Goal: Information Seeking & Learning: Learn about a topic

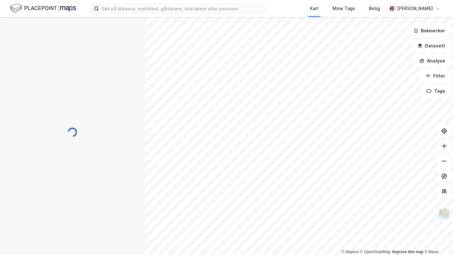
scroll to position [3, 0]
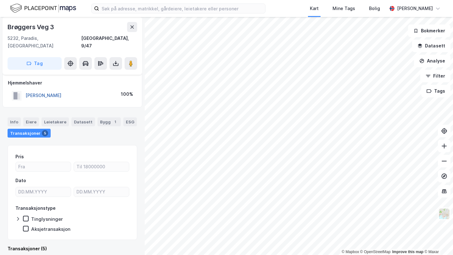
click at [0, 0] on button "[PERSON_NAME]" at bounding box center [0, 0] width 0 height 0
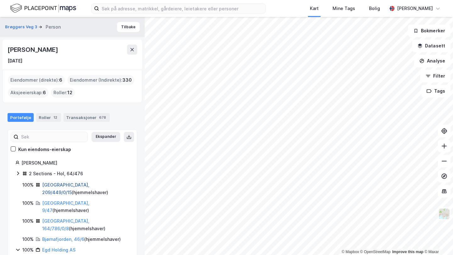
click at [53, 187] on link "[GEOGRAPHIC_DATA], 209/449/0/15" at bounding box center [65, 188] width 47 height 13
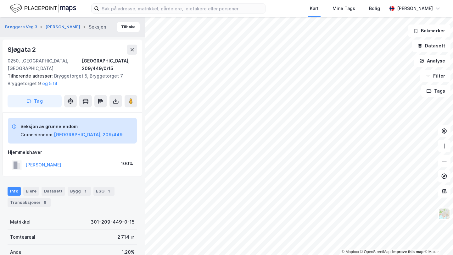
scroll to position [3, 0]
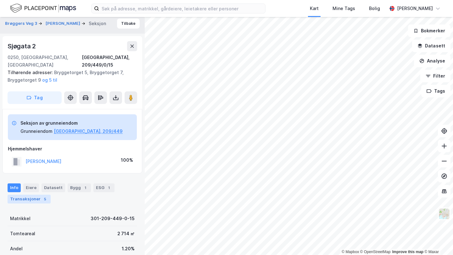
click at [34, 195] on div "Transaksjoner 5" at bounding box center [29, 199] width 43 height 9
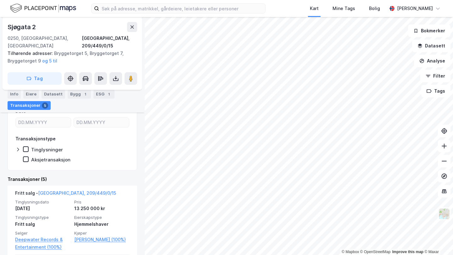
scroll to position [141, 0]
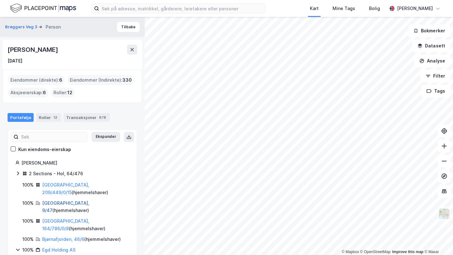
click at [62, 201] on link "[GEOGRAPHIC_DATA], 9/47" at bounding box center [65, 207] width 47 height 13
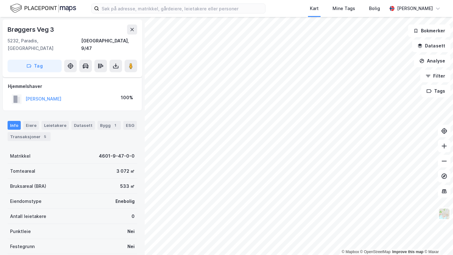
scroll to position [55, 0]
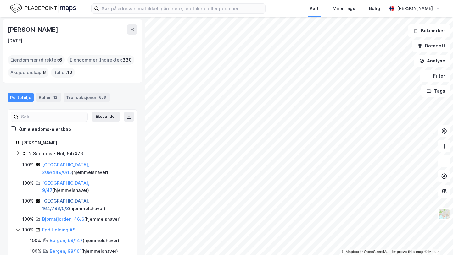
click at [77, 198] on link "[GEOGRAPHIC_DATA], 164/786/0/8" at bounding box center [65, 204] width 47 height 13
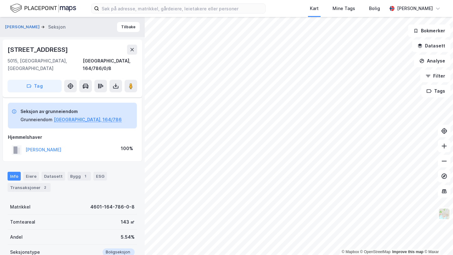
scroll to position [55, 0]
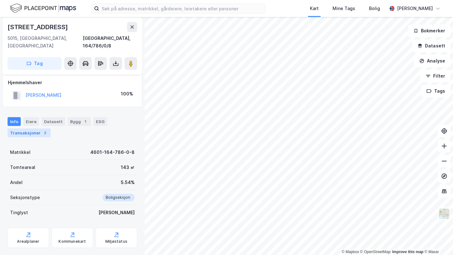
click at [27, 129] on div "Transaksjoner 2" at bounding box center [29, 133] width 43 height 9
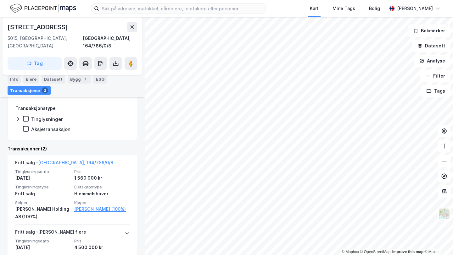
scroll to position [157, 0]
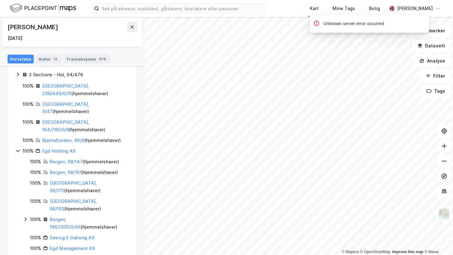
scroll to position [80, 0]
click at [64, 137] on link "Bjørnafjorden, 46/6" at bounding box center [63, 139] width 42 height 5
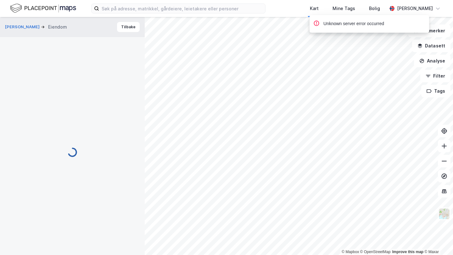
scroll to position [75, 0]
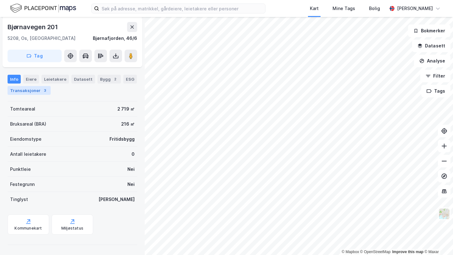
click at [32, 91] on div "Transaksjoner 3" at bounding box center [29, 90] width 43 height 9
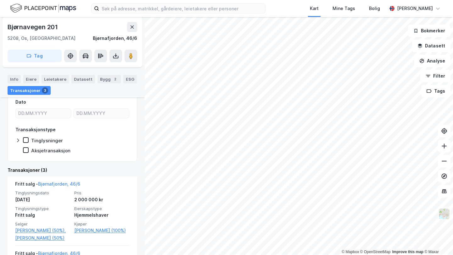
scroll to position [168, 0]
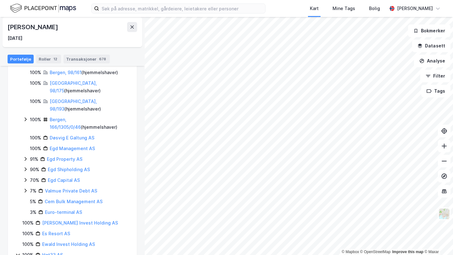
scroll to position [189, 0]
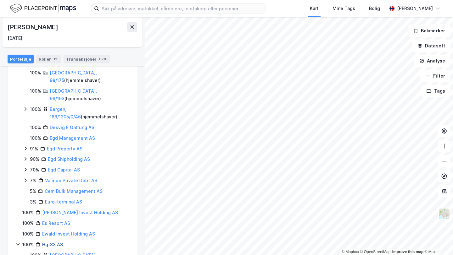
click at [52, 242] on link "Hgt33 AS" at bounding box center [52, 244] width 21 height 5
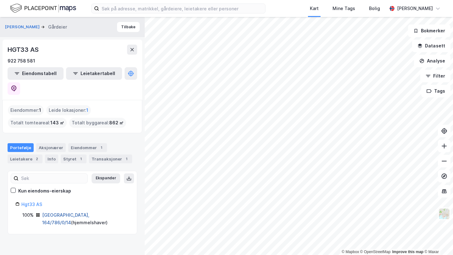
click at [69, 213] on link "[GEOGRAPHIC_DATA], 164/786/0/14" at bounding box center [65, 219] width 47 height 13
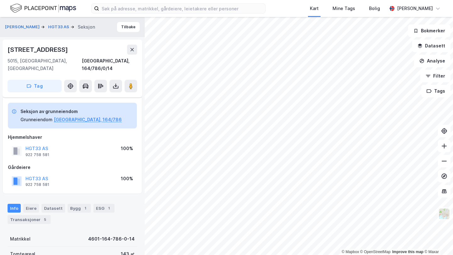
scroll to position [92, 0]
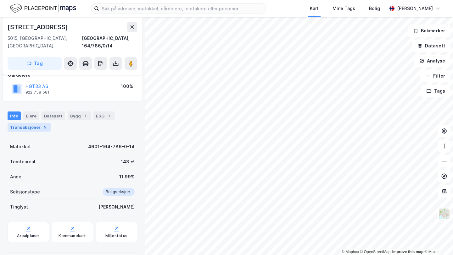
click at [35, 123] on div "Transaksjoner 5" at bounding box center [29, 127] width 43 height 9
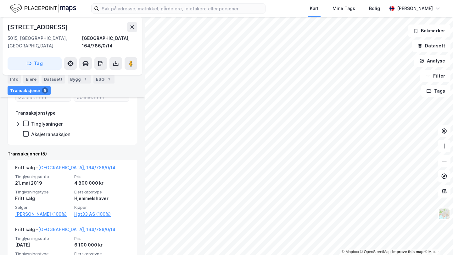
scroll to position [182, 0]
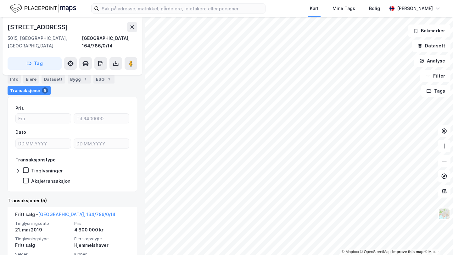
scroll to position [41, 0]
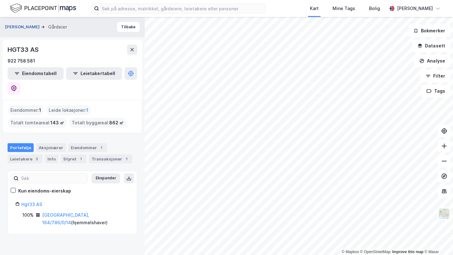
click at [34, 25] on button "[PERSON_NAME]" at bounding box center [23, 27] width 36 height 6
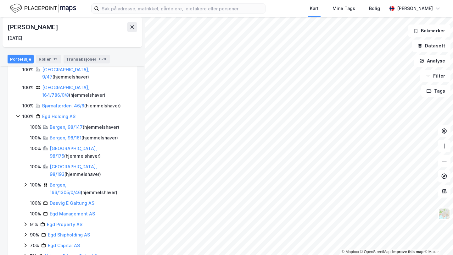
scroll to position [130, 0]
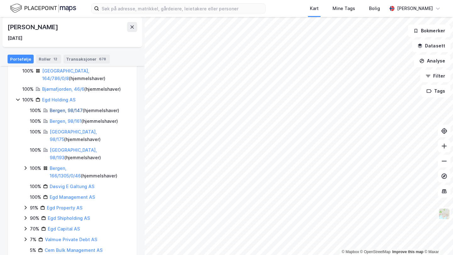
click at [67, 108] on link "Bergen, 98/147" at bounding box center [66, 110] width 33 height 5
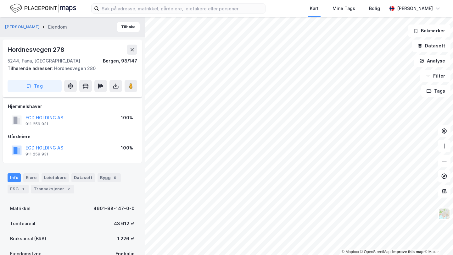
scroll to position [41, 0]
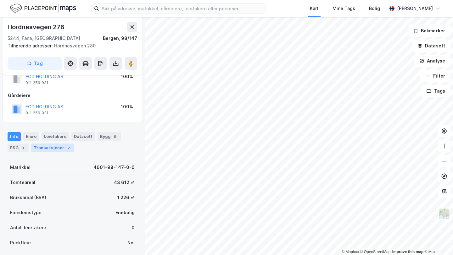
click at [56, 151] on div "Transaksjoner 2" at bounding box center [52, 148] width 43 height 9
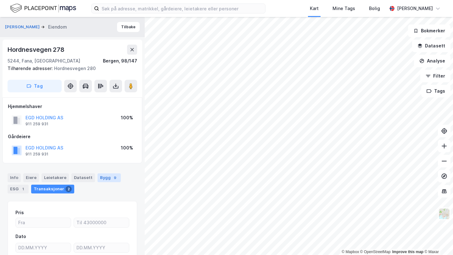
click at [98, 179] on div "Bygg 9" at bounding box center [109, 178] width 23 height 9
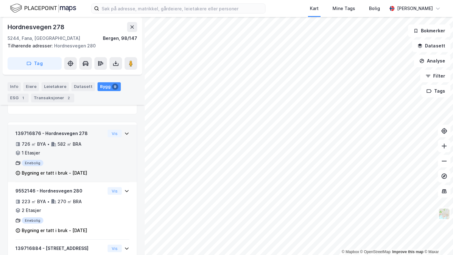
scroll to position [152, 0]
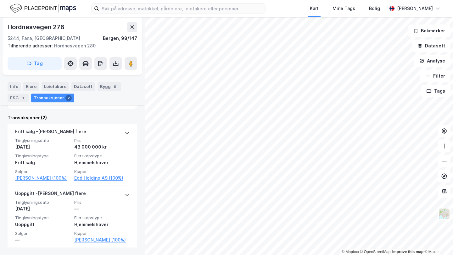
scroll to position [187, 0]
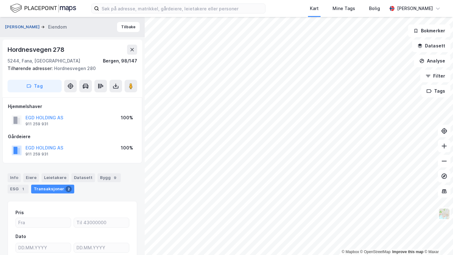
click at [39, 27] on button "[PERSON_NAME]" at bounding box center [23, 27] width 36 height 6
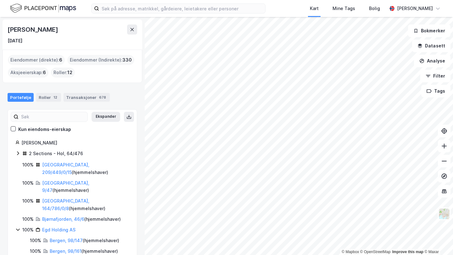
click at [66, 248] on div "Bergen, 98/161 ( hjemmelshaver )" at bounding box center [84, 252] width 68 height 8
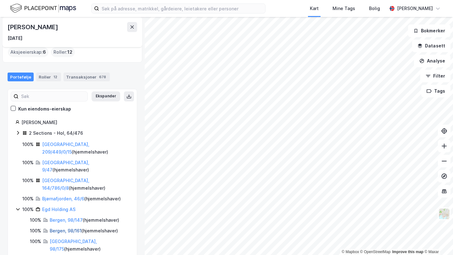
scroll to position [21, 0]
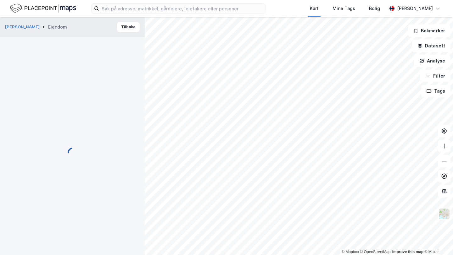
scroll to position [26, 0]
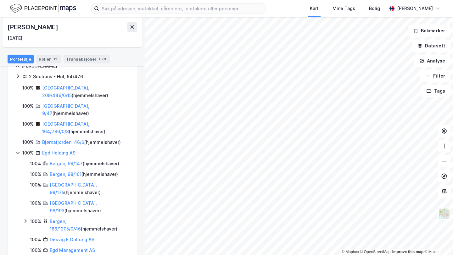
scroll to position [81, 0]
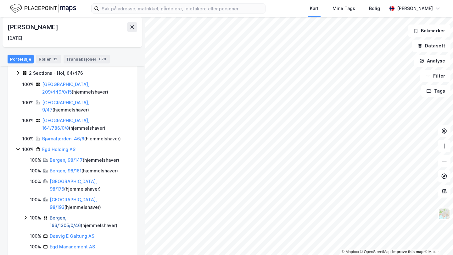
click at [77, 215] on link "Bergen, 166/1305/0/46" at bounding box center [65, 221] width 31 height 13
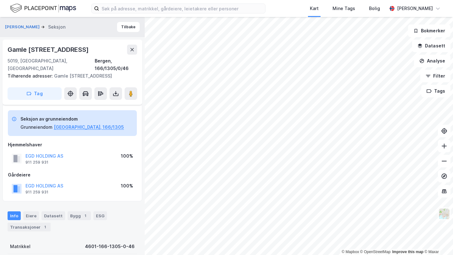
scroll to position [26, 0]
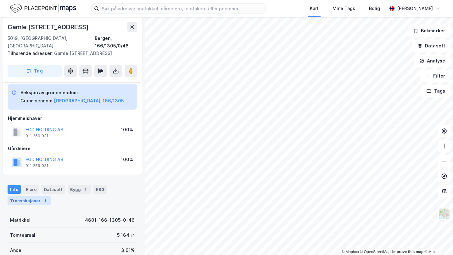
click at [29, 197] on div "Transaksjoner 1" at bounding box center [29, 201] width 43 height 9
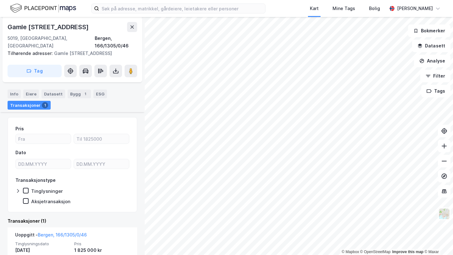
scroll to position [156, 0]
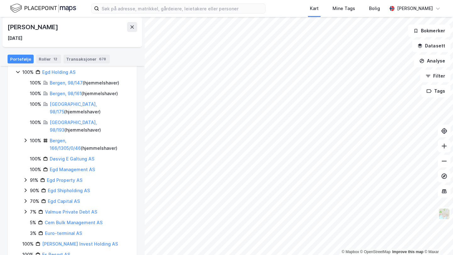
scroll to position [186, 0]
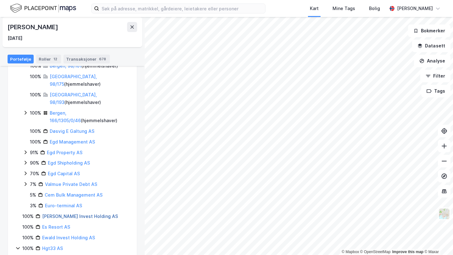
click at [87, 214] on link "[PERSON_NAME] Invest Holding AS" at bounding box center [80, 216] width 76 height 5
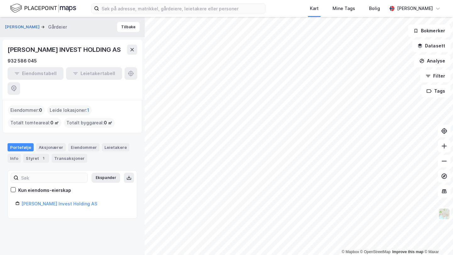
click at [46, 52] on div "[PERSON_NAME] INVEST HOLDING AS" at bounding box center [65, 50] width 115 height 10
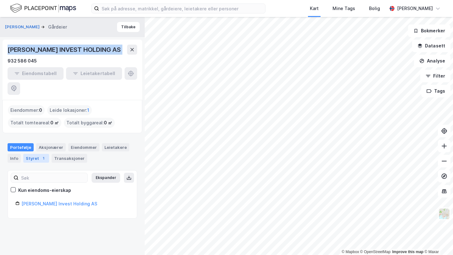
click at [39, 154] on div "Styret 1" at bounding box center [36, 158] width 26 height 9
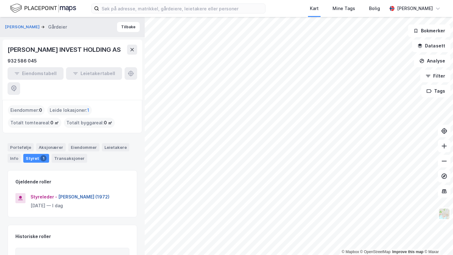
click at [0, 0] on button "[PERSON_NAME] (1972)" at bounding box center [0, 0] width 0 height 0
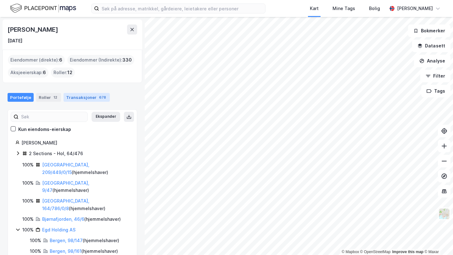
click at [84, 97] on div "Transaksjoner 678" at bounding box center [87, 97] width 46 height 9
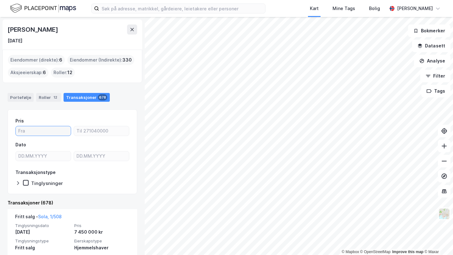
click at [31, 127] on input "number" at bounding box center [43, 130] width 55 height 9
type input "10000000"
click at [8, 154] on div "Pris 10000000 Dato Transaksjonstype Tinglysninger" at bounding box center [73, 151] width 130 height 85
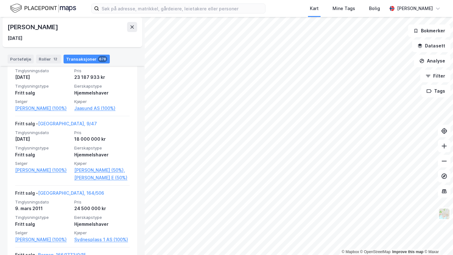
scroll to position [781, 0]
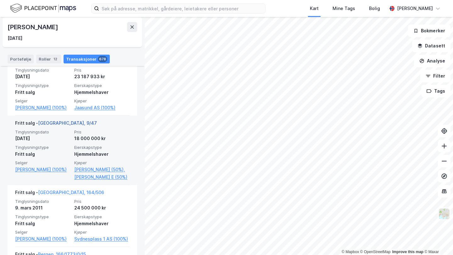
click at [55, 126] on link "[GEOGRAPHIC_DATA], 9/47" at bounding box center [67, 122] width 59 height 5
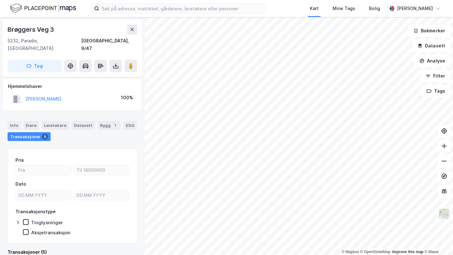
click at [26, 31] on div "Brøggers Veg 3" at bounding box center [32, 30] width 48 height 10
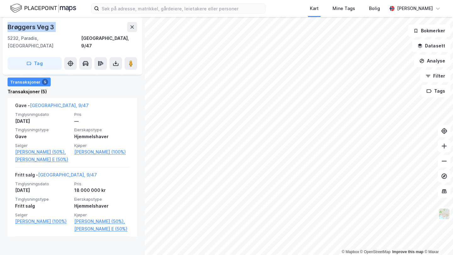
scroll to position [161, 0]
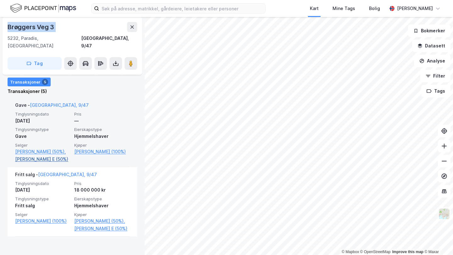
click at [49, 162] on link "[PERSON_NAME] E (50%)" at bounding box center [42, 160] width 55 height 8
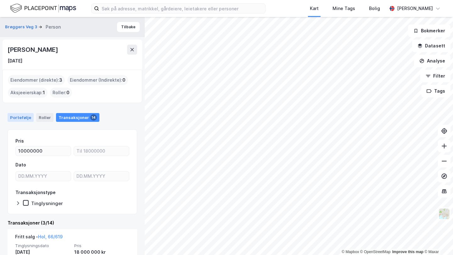
click at [15, 114] on div "Portefølje" at bounding box center [21, 117] width 26 height 9
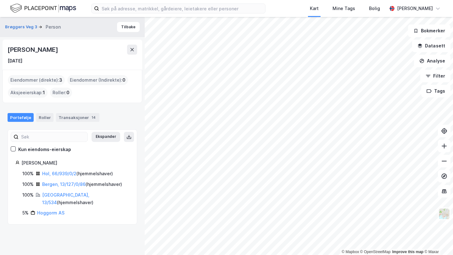
click at [55, 187] on div "Bergen, 13/127/0/86 ( hjemmelshaver )" at bounding box center [82, 185] width 80 height 8
click at [53, 186] on link "Bergen, 13/127/0/86" at bounding box center [63, 184] width 43 height 5
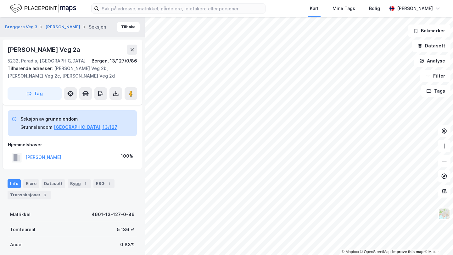
scroll to position [75, 0]
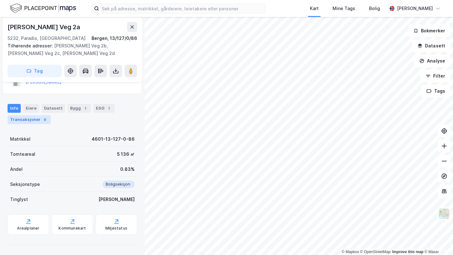
click at [43, 120] on div "9" at bounding box center [45, 120] width 6 height 6
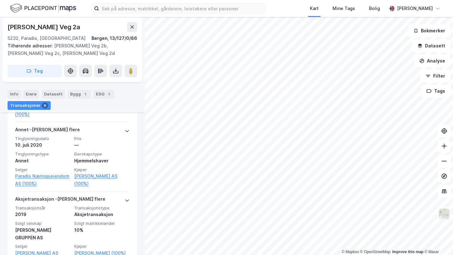
scroll to position [265, 0]
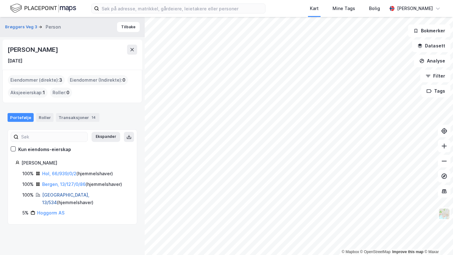
click at [61, 193] on link "[GEOGRAPHIC_DATA], 13/534" at bounding box center [65, 199] width 47 height 13
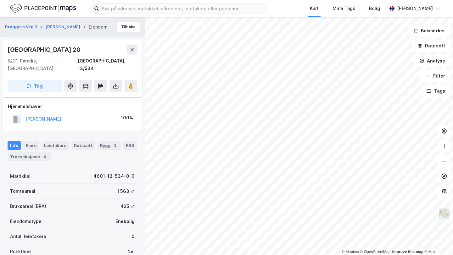
scroll to position [75, 0]
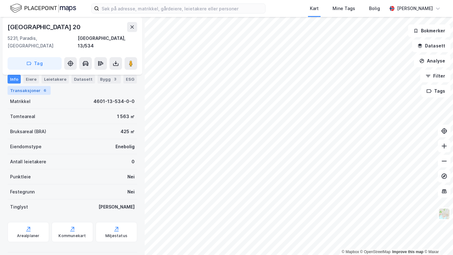
click at [37, 90] on div "Transaksjoner 6" at bounding box center [29, 90] width 43 height 9
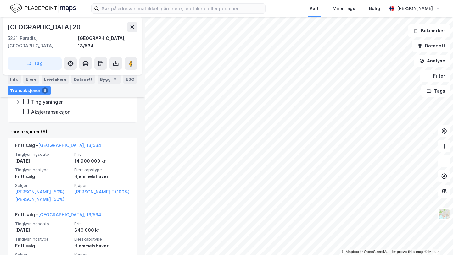
scroll to position [142, 0]
click at [29, 25] on div "[GEOGRAPHIC_DATA] 20" at bounding box center [45, 27] width 74 height 10
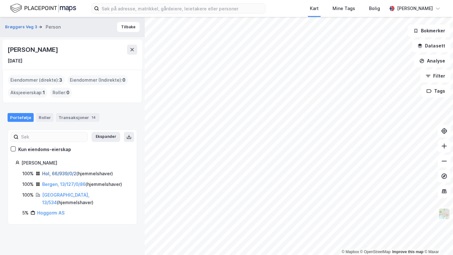
click at [51, 174] on link "Hol, 66/939/0/2" at bounding box center [59, 173] width 34 height 5
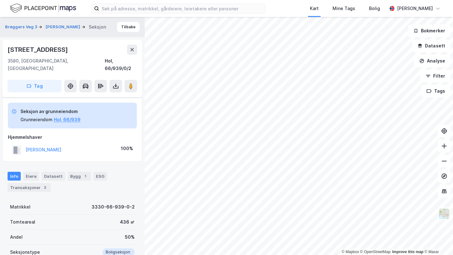
scroll to position [60, 0]
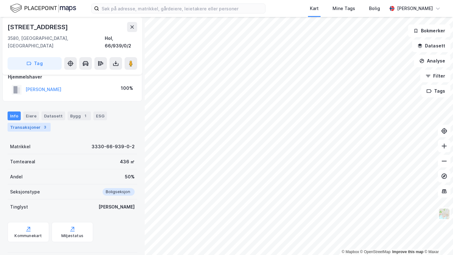
click at [36, 123] on div "Transaksjoner 3" at bounding box center [29, 127] width 43 height 9
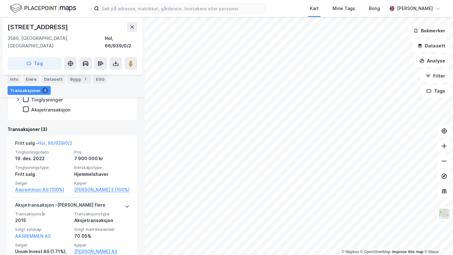
scroll to position [195, 0]
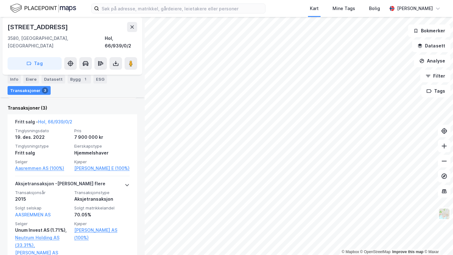
click at [84, 71] on div "Info Eiere Datasett Bygg 1 ESG Transaksjoner 3" at bounding box center [72, 82] width 145 height 30
click at [77, 76] on div "Bygg 1" at bounding box center [79, 79] width 23 height 9
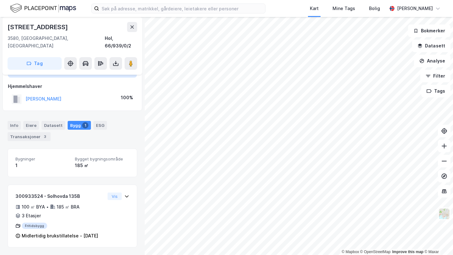
scroll to position [51, 0]
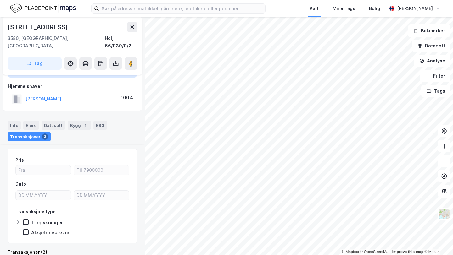
scroll to position [195, 0]
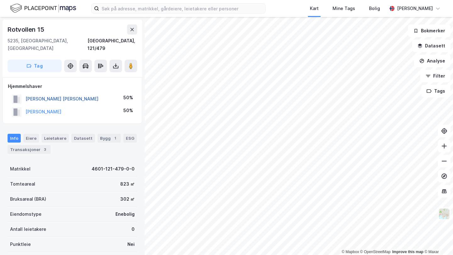
click at [0, 0] on button "MÜLLER TOR FREDRIK" at bounding box center [0, 0] width 0 height 0
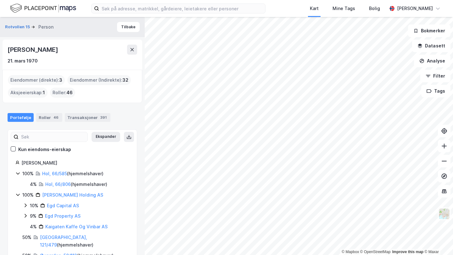
scroll to position [12, 0]
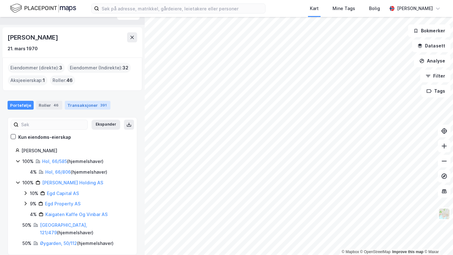
click at [93, 104] on div "Transaksjoner 391" at bounding box center [88, 105] width 46 height 9
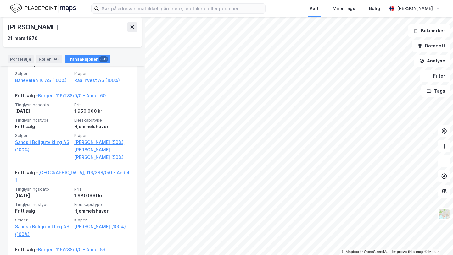
scroll to position [507, 0]
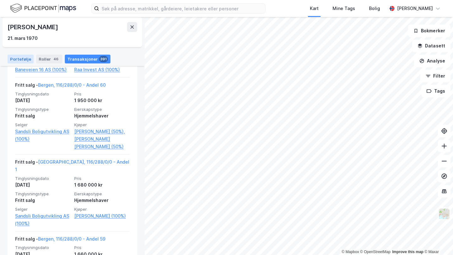
click at [27, 61] on div "Portefølje" at bounding box center [21, 59] width 26 height 9
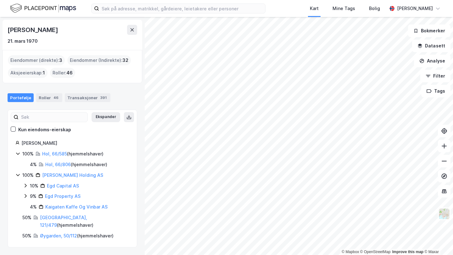
scroll to position [12, 0]
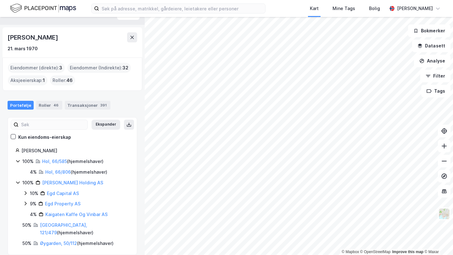
click at [55, 240] on div "Øygarden, 50/112 ( hjemmelshaver )" at bounding box center [77, 244] width 74 height 8
click at [54, 241] on link "Øygarden, 50/112" at bounding box center [58, 243] width 37 height 5
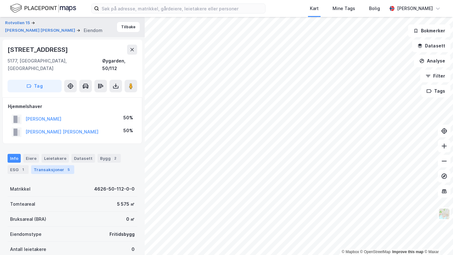
click at [51, 165] on div "Transaksjoner 5" at bounding box center [52, 169] width 43 height 9
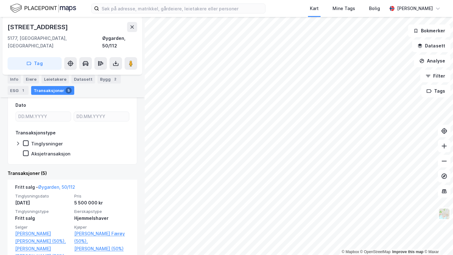
scroll to position [113, 0]
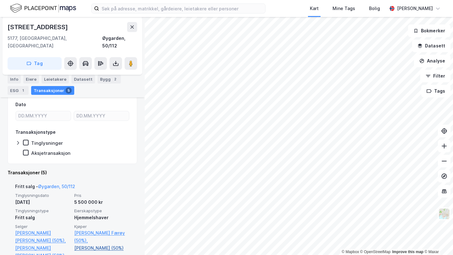
click at [97, 245] on link "Müller Tor Fredrik (50%)" at bounding box center [101, 249] width 55 height 8
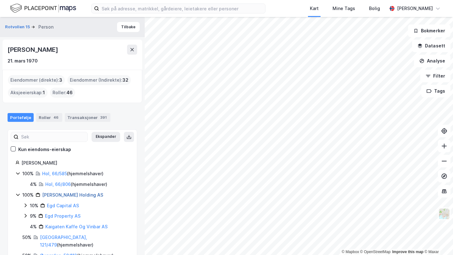
click at [45, 195] on link "Müller T F Holding AS" at bounding box center [72, 195] width 61 height 5
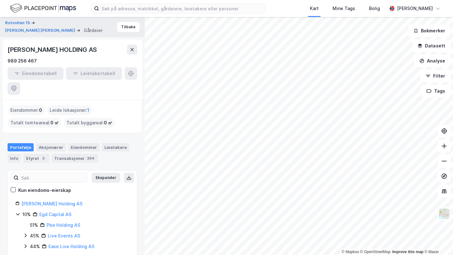
click at [62, 52] on div "T.F. MÜLLER HOLDING AS" at bounding box center [53, 50] width 91 height 10
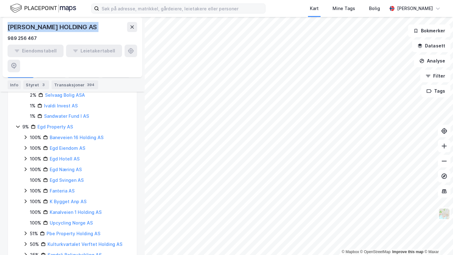
scroll to position [363, 0]
click at [133, 28] on icon at bounding box center [132, 27] width 5 height 5
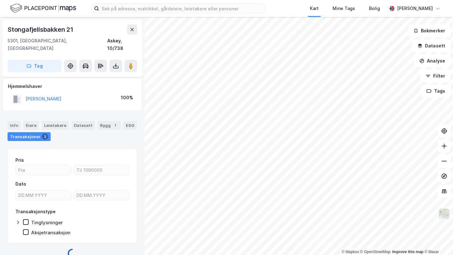
scroll to position [3, 0]
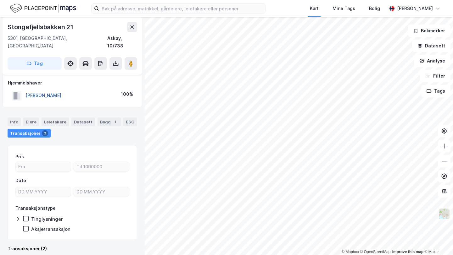
click at [0, 0] on button "EDVARDSEN ROGER" at bounding box center [0, 0] width 0 height 0
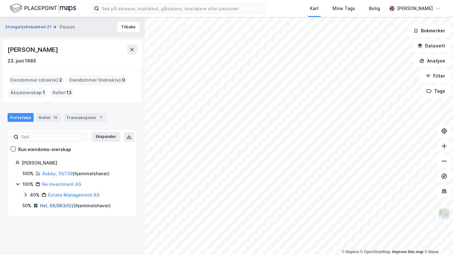
click at [48, 204] on link "Hol, 66/963/0/2" at bounding box center [57, 205] width 34 height 5
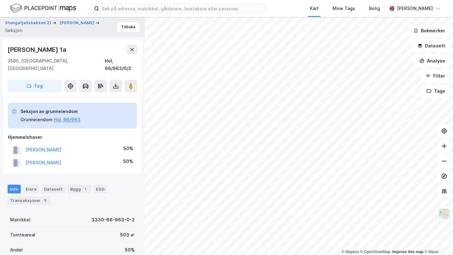
scroll to position [3, 0]
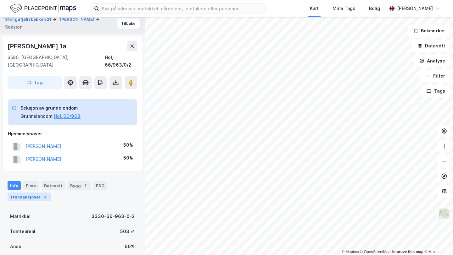
click at [30, 193] on div "Transaksjoner 3" at bounding box center [29, 197] width 43 height 9
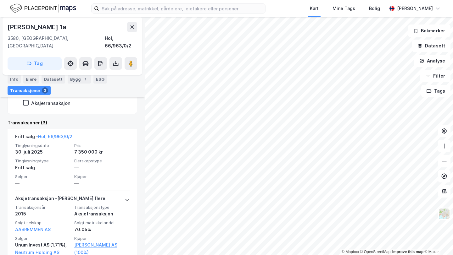
scroll to position [196, 0]
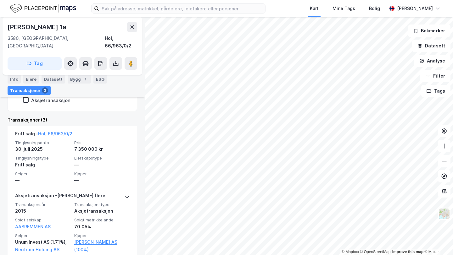
click at [46, 26] on div "Nedre Solhovdlie 1a" at bounding box center [38, 27] width 60 height 10
click at [77, 79] on div "Bygg 1" at bounding box center [79, 79] width 23 height 9
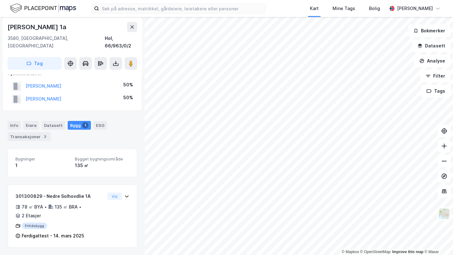
scroll to position [56, 0]
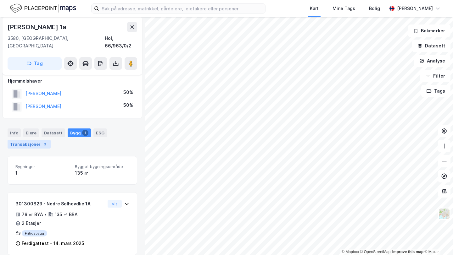
click at [15, 140] on div "Transaksjoner 3" at bounding box center [29, 144] width 43 height 9
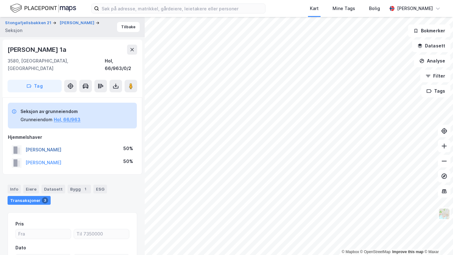
click at [0, 0] on button "EDVARDSEN ROGER" at bounding box center [0, 0] width 0 height 0
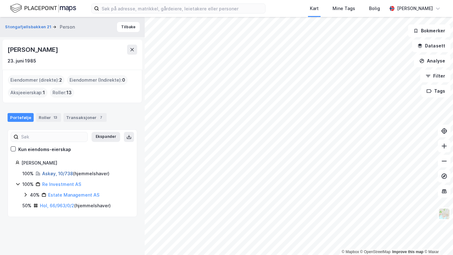
click at [62, 174] on link "Askøy, 10/738" at bounding box center [57, 173] width 31 height 5
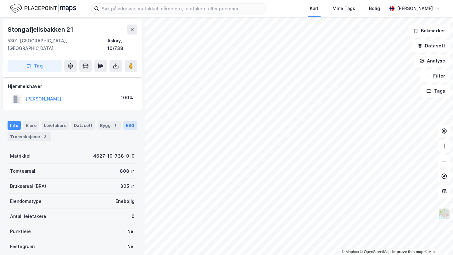
scroll to position [10, 0]
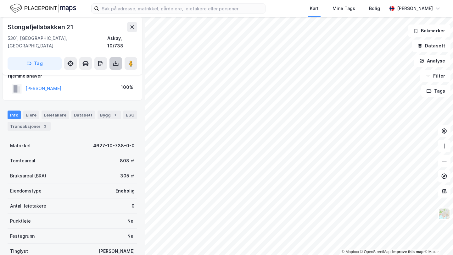
click at [115, 60] on icon at bounding box center [116, 63] width 6 height 6
click at [109, 71] on div "Last ned grunnbok" at bounding box center [88, 76] width 67 height 10
click at [131, 30] on button at bounding box center [132, 27] width 10 height 10
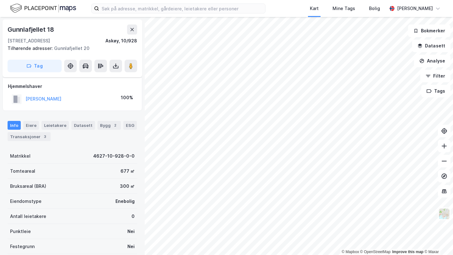
scroll to position [10, 0]
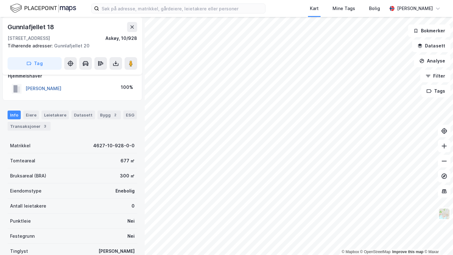
click at [0, 0] on button "DALE THOMAS" at bounding box center [0, 0] width 0 height 0
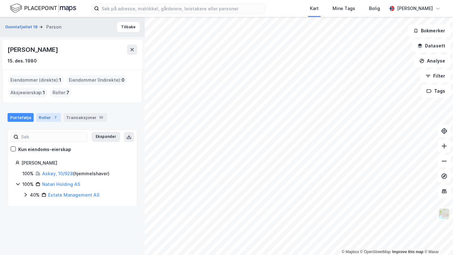
click at [44, 120] on div "Roller 7" at bounding box center [48, 117] width 25 height 9
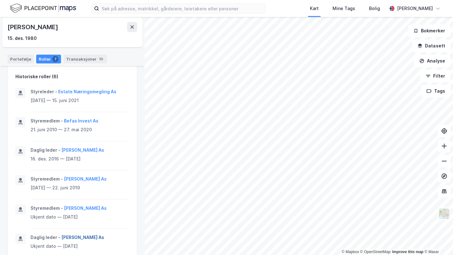
scroll to position [293, 0]
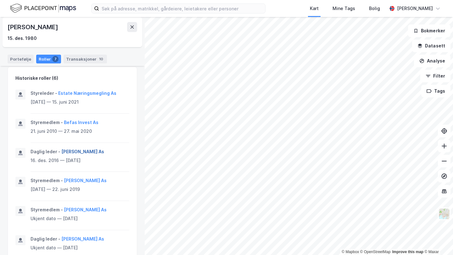
click at [0, 0] on button "Bob Bolig As" at bounding box center [0, 0] width 0 height 0
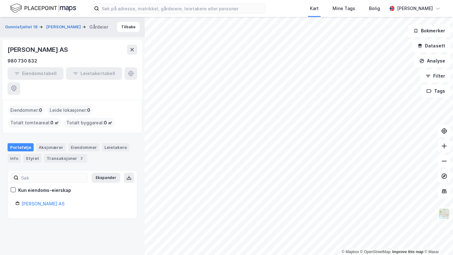
click at [42, 50] on div "BOB BOLIG AS" at bounding box center [39, 50] width 62 height 10
click at [33, 154] on div "Styret" at bounding box center [32, 158] width 18 height 9
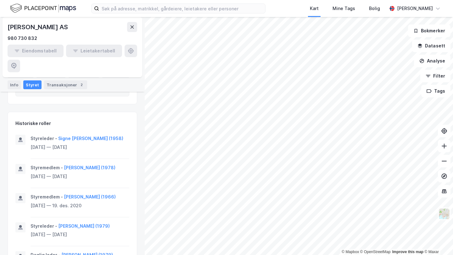
scroll to position [317, 0]
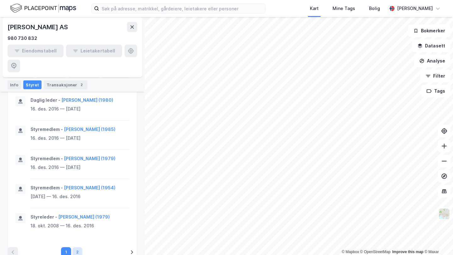
click at [81, 248] on button "2" at bounding box center [77, 253] width 10 height 10
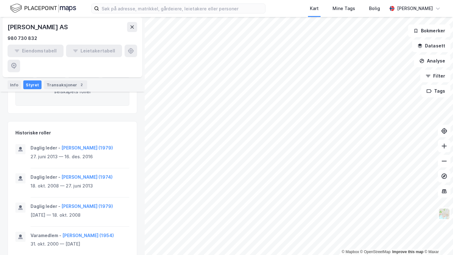
scroll to position [259, 0]
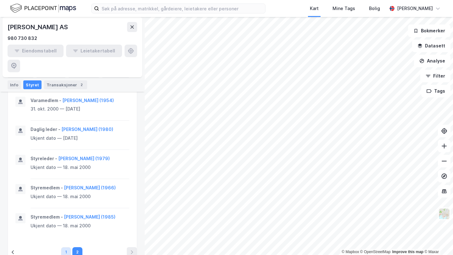
click at [64, 248] on button "1" at bounding box center [66, 253] width 10 height 10
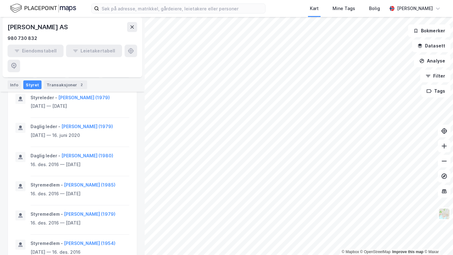
scroll to position [264, 0]
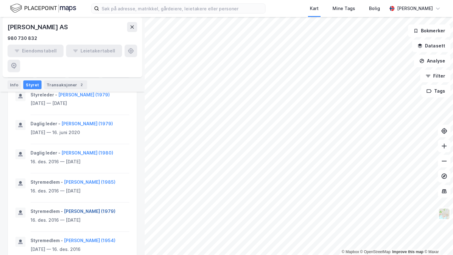
click at [0, 0] on button "Ole-Jørgen Fæø (1979)" at bounding box center [0, 0] width 0 height 0
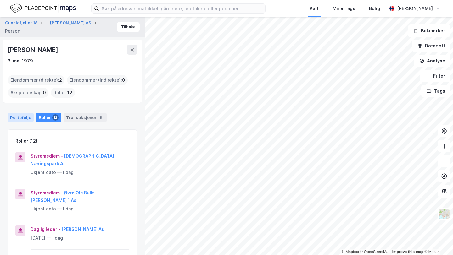
click at [23, 116] on div "Portefølje" at bounding box center [21, 117] width 26 height 9
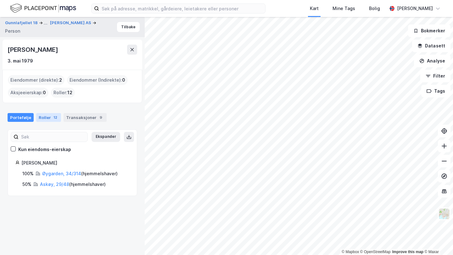
click at [47, 118] on div "Roller 12" at bounding box center [48, 117] width 25 height 9
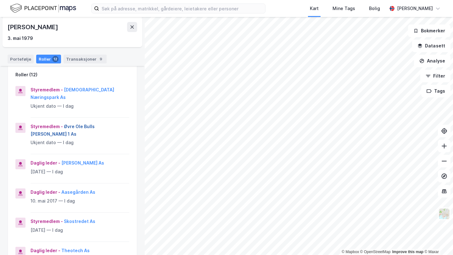
scroll to position [75, 0]
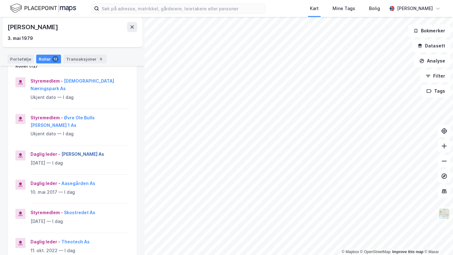
click at [0, 0] on button "Theodor Eiendom As" at bounding box center [0, 0] width 0 height 0
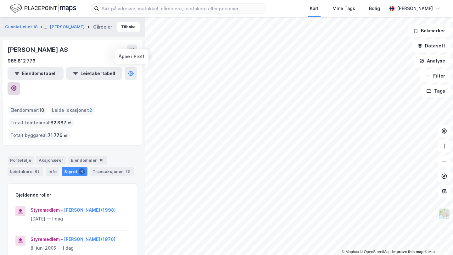
click at [17, 86] on icon at bounding box center [13, 89] width 5 height 6
click at [14, 156] on div "Portefølje" at bounding box center [21, 160] width 26 height 9
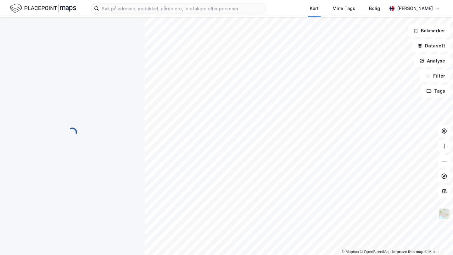
scroll to position [10, 0]
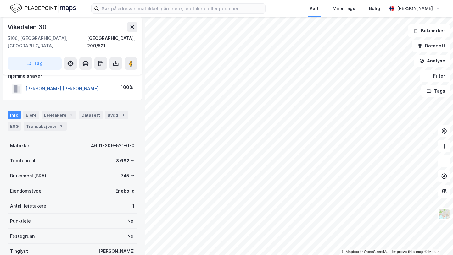
click at [0, 0] on button "HESTNESS ROLF CHRISTEN" at bounding box center [0, 0] width 0 height 0
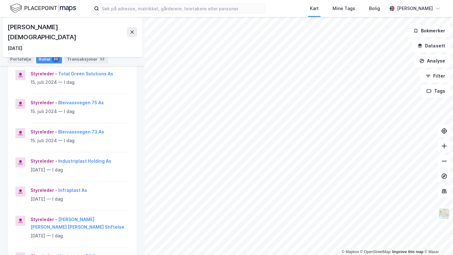
scroll to position [159, 0]
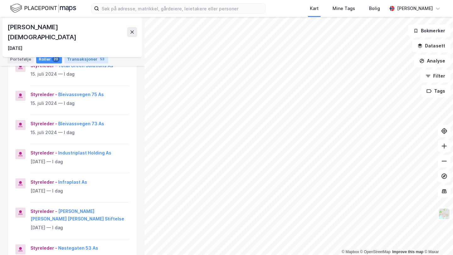
click at [83, 60] on div "Transaksjoner 53" at bounding box center [86, 59] width 44 height 9
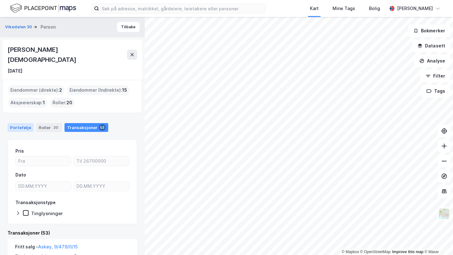
click at [16, 123] on div "Portefølje" at bounding box center [21, 127] width 26 height 9
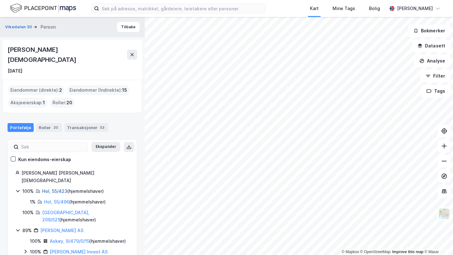
click at [51, 189] on link "Hol, 55/423" at bounding box center [54, 191] width 25 height 5
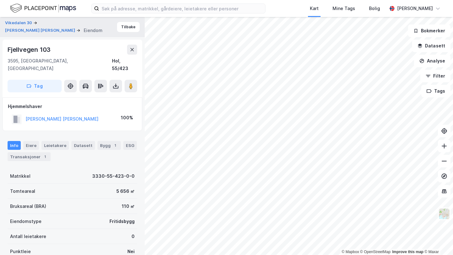
scroll to position [10, 0]
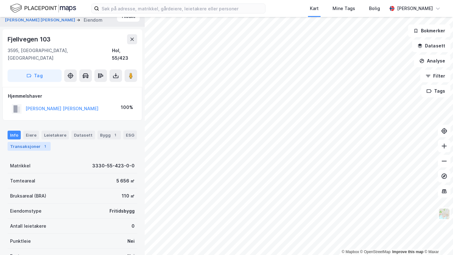
click at [33, 142] on div "Transaksjoner 1" at bounding box center [29, 146] width 43 height 9
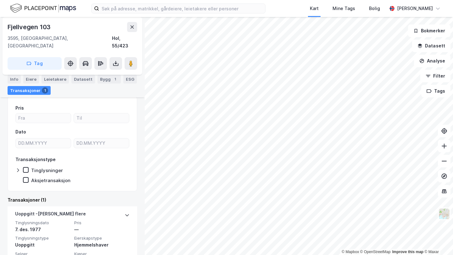
scroll to position [93, 0]
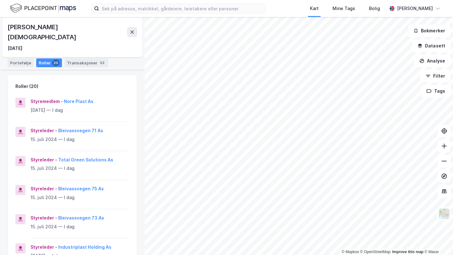
scroll to position [85, 0]
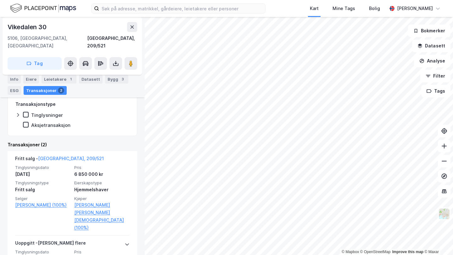
scroll to position [110, 0]
